Goal: Information Seeking & Learning: Learn about a topic

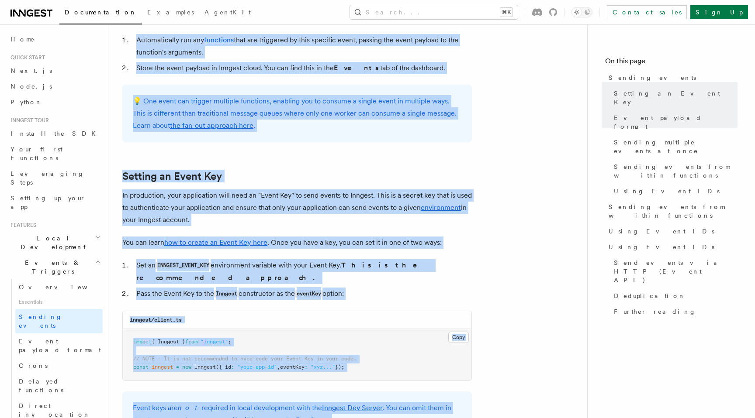
scroll to position [518, 0]
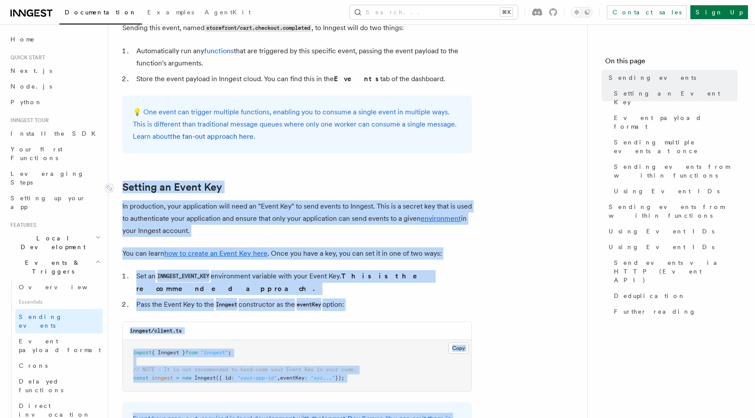
drag, startPoint x: 513, startPoint y: 279, endPoint x: 124, endPoint y: 187, distance: 399.4
copy article "Setting an Event Key In production, your application will need an "Event Key" t…"
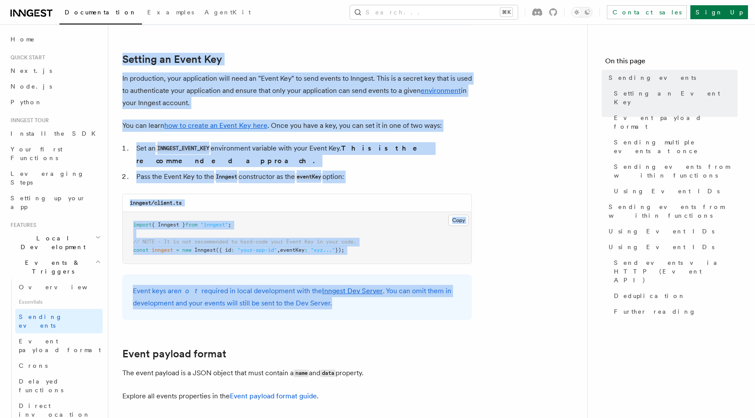
scroll to position [645, 0]
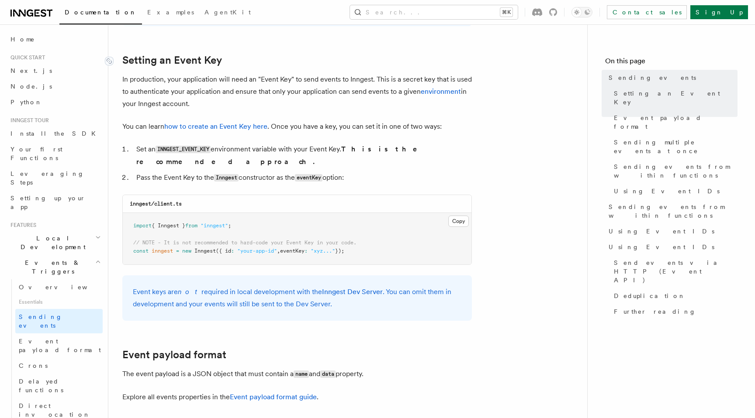
drag, startPoint x: 500, startPoint y: 251, endPoint x: 118, endPoint y: 63, distance: 425.7
copy article "Setting an Event Key In production, your application will need an "Event Key" t…"
